Goal: Task Accomplishment & Management: Use online tool/utility

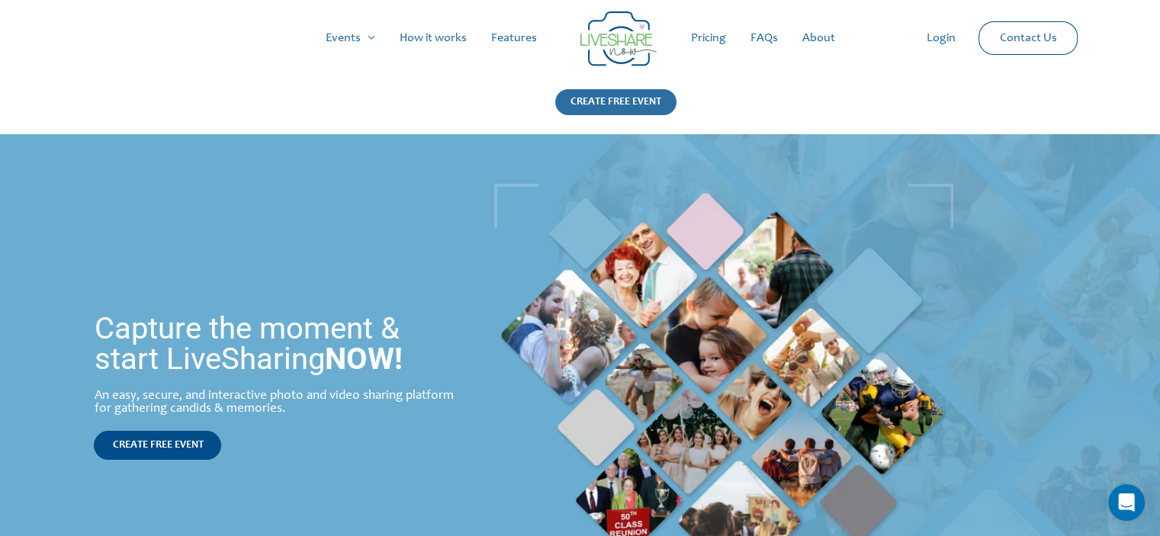
click at [592, 99] on div "CREATE FREE EVENT" at bounding box center [615, 102] width 121 height 26
